Goal: Task Accomplishment & Management: Complete application form

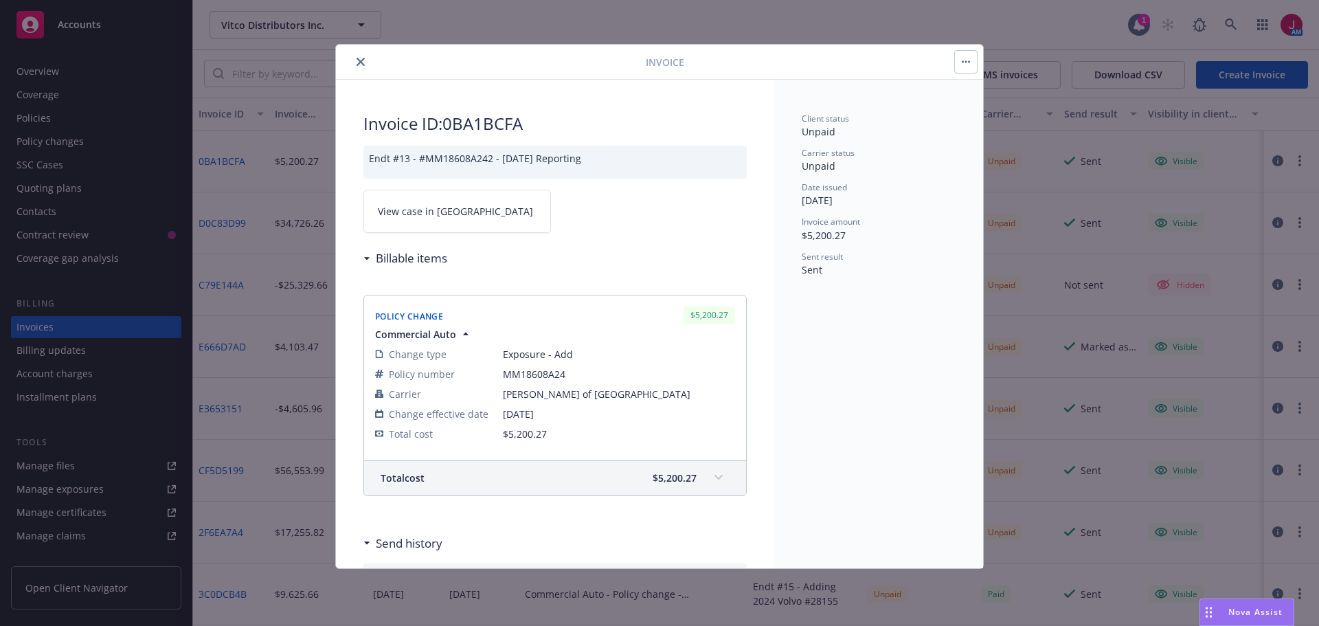
click at [361, 69] on button "close" at bounding box center [360, 62] width 16 height 16
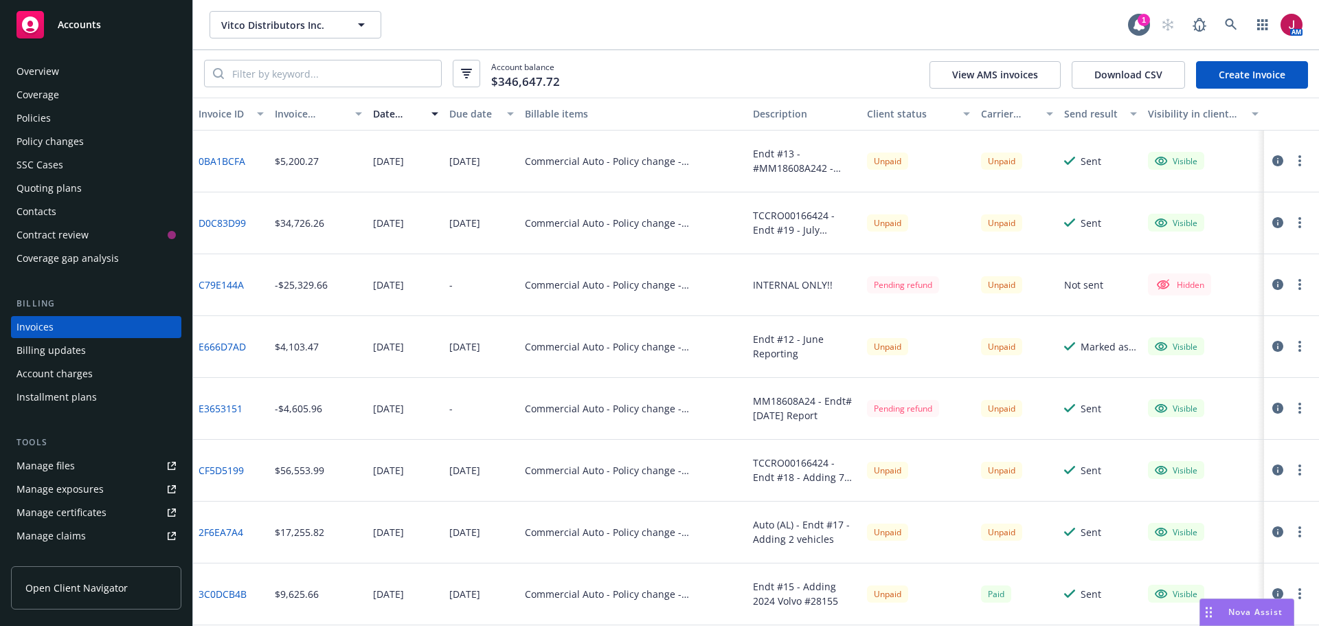
click at [51, 185] on div "Quoting plans" at bounding box center [48, 188] width 65 height 22
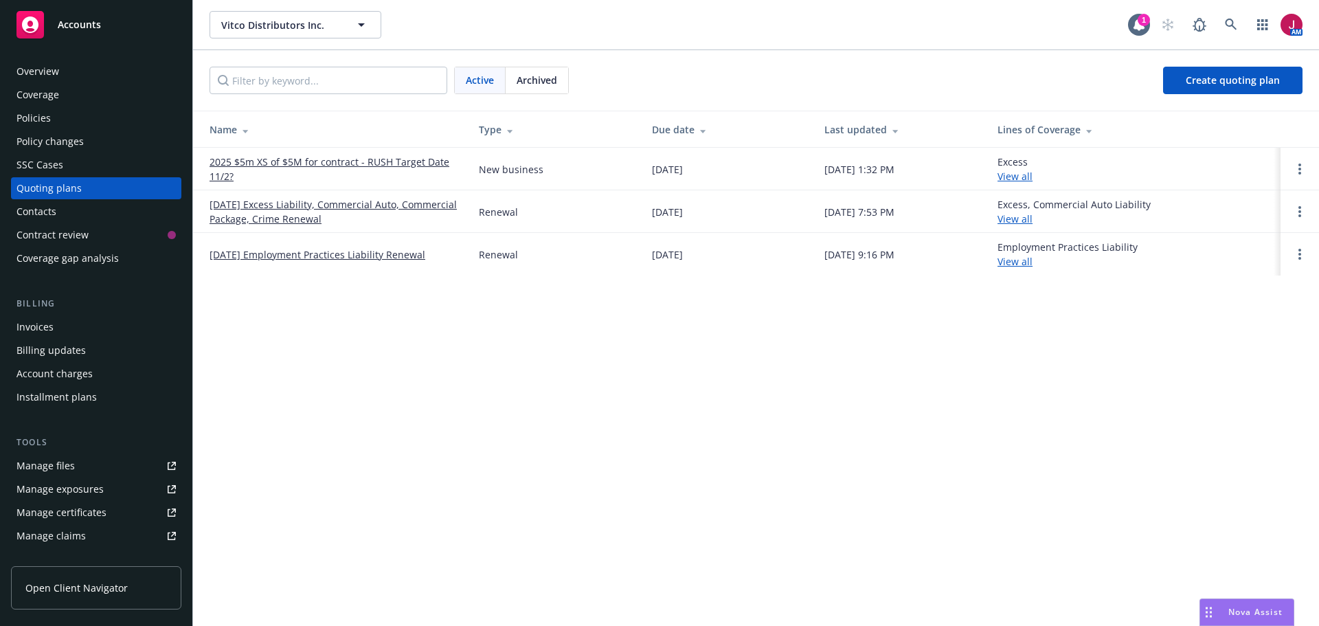
click at [357, 163] on link "2025 $5m XS of $5M for contract - RUSH Target Date 11/2?" at bounding box center [332, 169] width 247 height 29
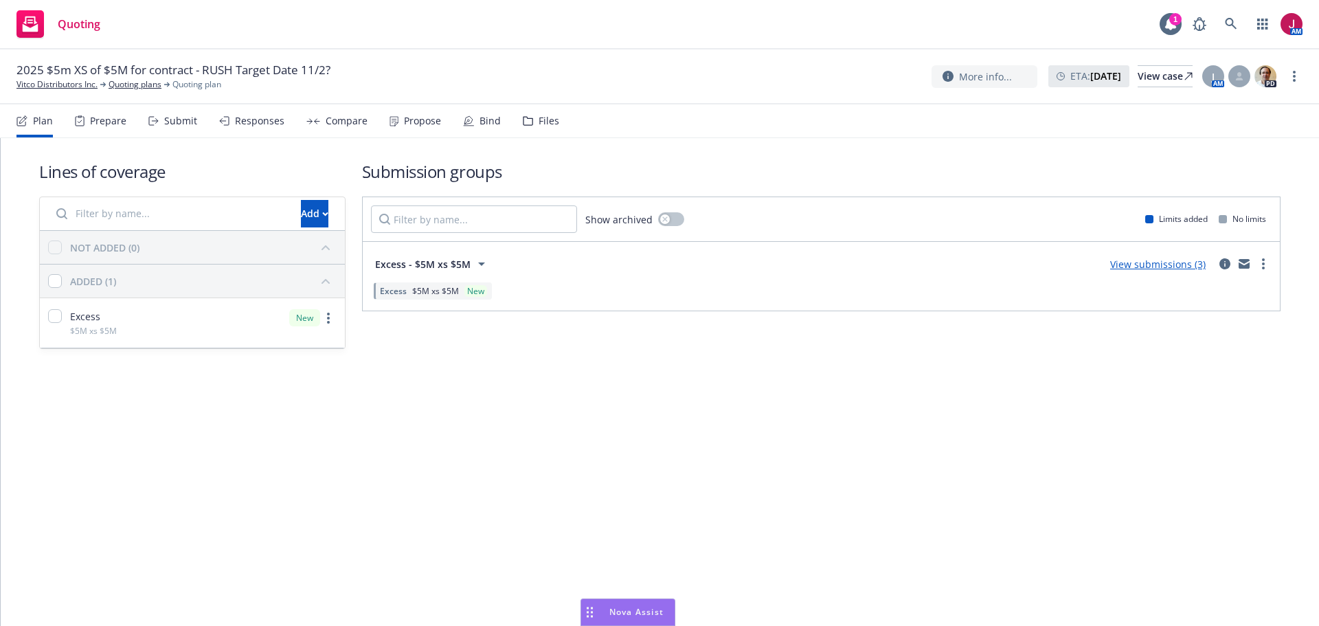
click at [185, 123] on div "Submit" at bounding box center [180, 120] width 33 height 11
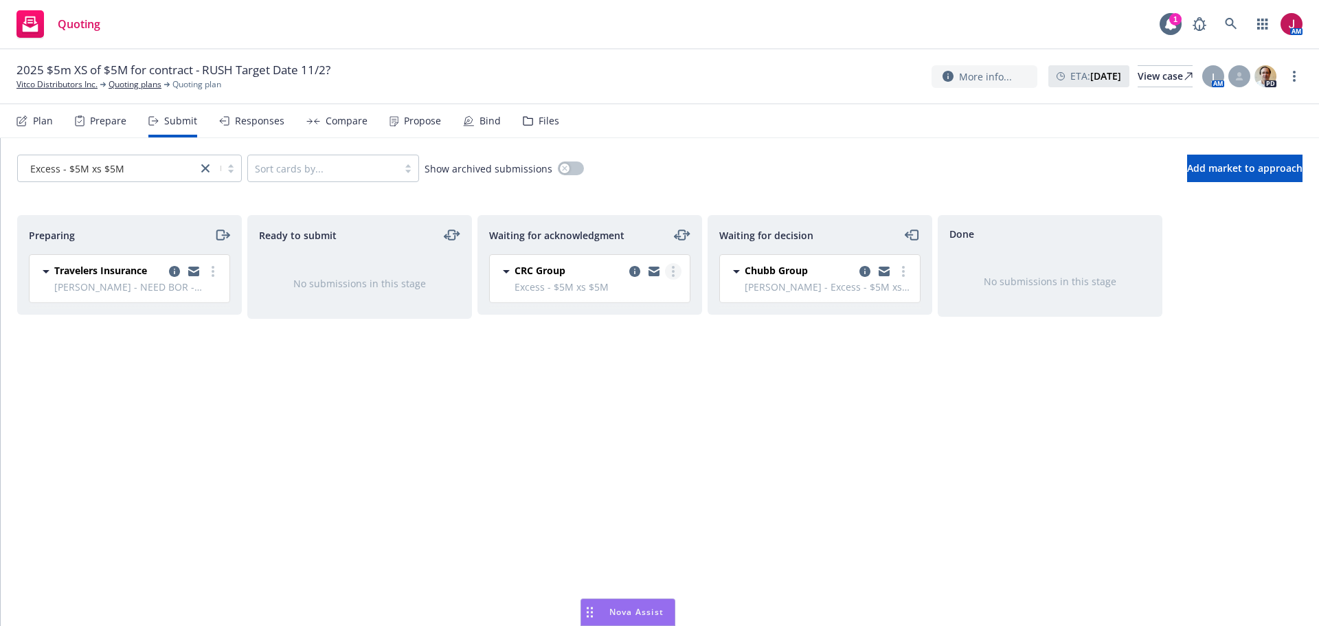
click at [668, 271] on link "more" at bounding box center [673, 271] width 16 height 16
click at [628, 469] on span "Copy logging email" at bounding box center [603, 463] width 120 height 13
click at [224, 232] on icon "moveRight" at bounding box center [220, 235] width 8 height 10
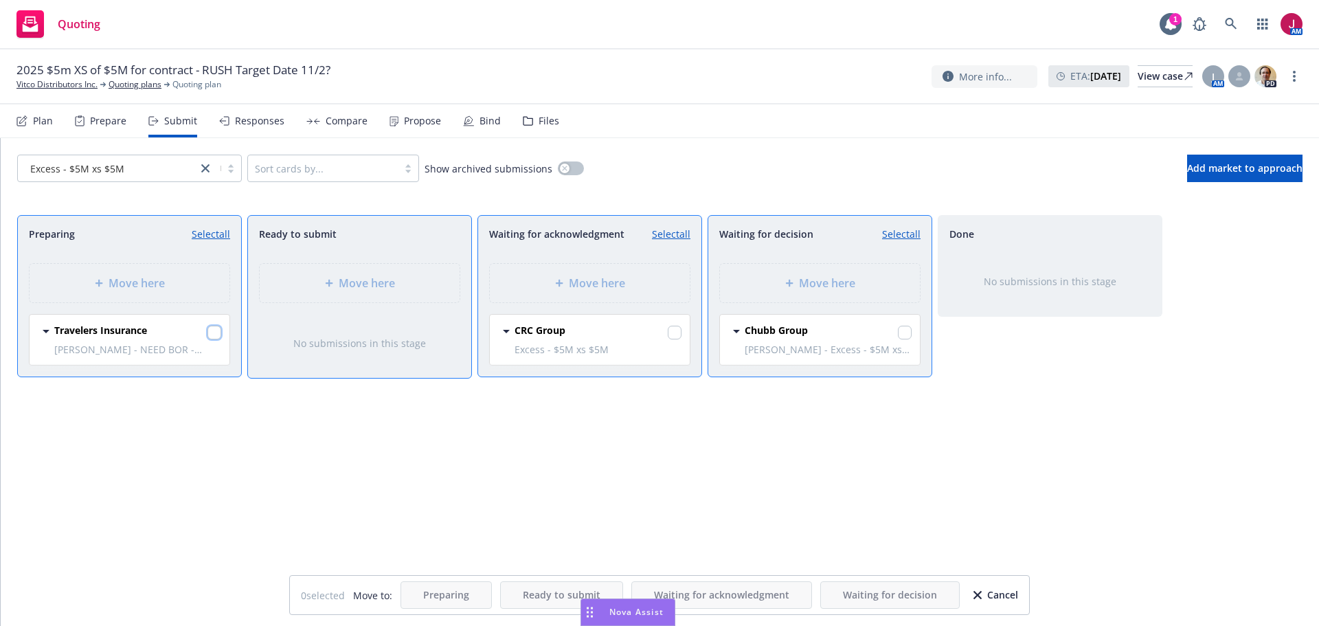
click at [216, 335] on input "checkbox" at bounding box center [214, 333] width 14 height 14
checkbox input "true"
click at [796, 282] on div at bounding box center [792, 283] width 14 height 8
